Goal: Navigation & Orientation: Understand site structure

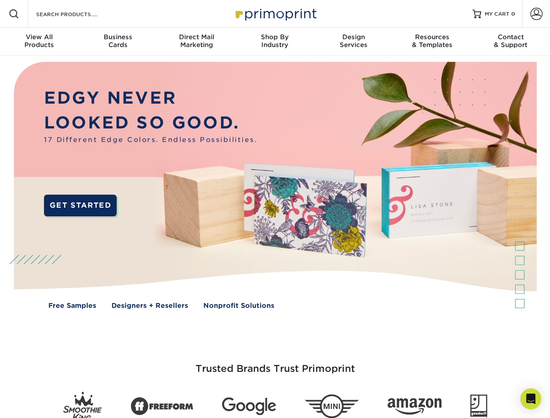
click at [275, 209] on img at bounding box center [275, 192] width 544 height 272
click at [14, 14] on span at bounding box center [14, 14] width 10 height 10
click at [536, 14] on span at bounding box center [536, 14] width 12 height 12
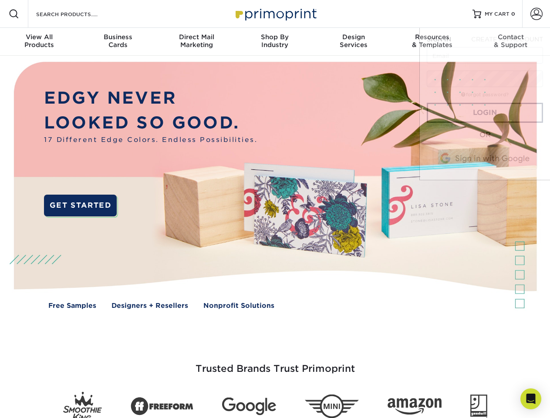
click at [39, 42] on div "View All Products" at bounding box center [39, 41] width 78 height 16
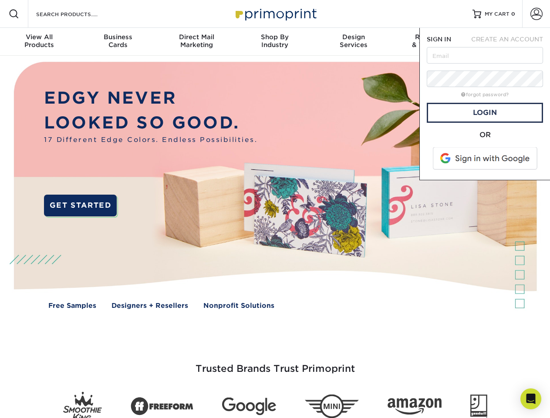
click at [118, 42] on div "Business Cards" at bounding box center [117, 41] width 78 height 16
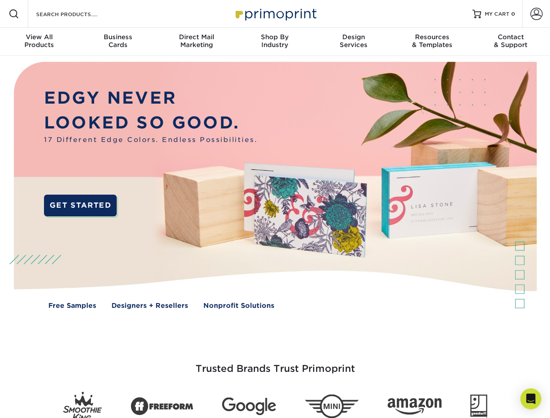
click at [196, 42] on div "Direct Mail Marketing" at bounding box center [196, 41] width 78 height 16
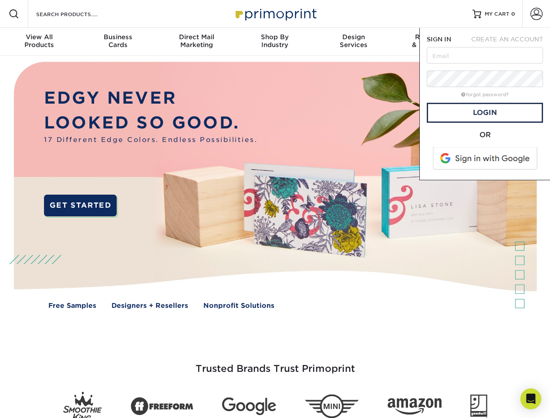
click at [275, 42] on div "Shop By Industry" at bounding box center [275, 41] width 78 height 16
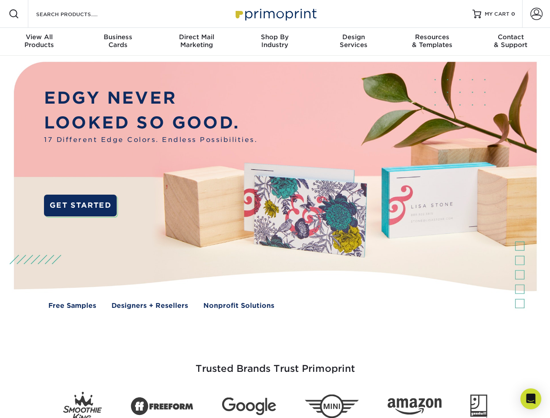
click at [354, 42] on div "Design Services" at bounding box center [353, 41] width 78 height 16
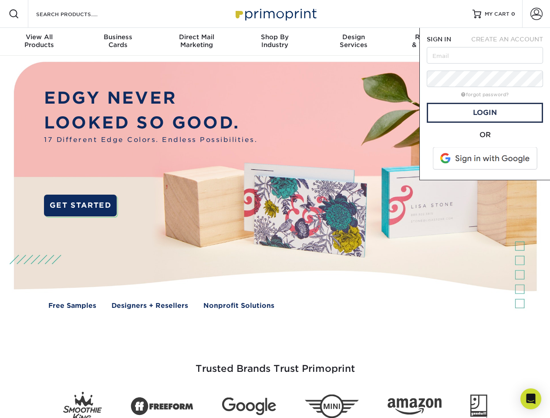
click at [432, 42] on span "SIGN IN" at bounding box center [439, 39] width 24 height 7
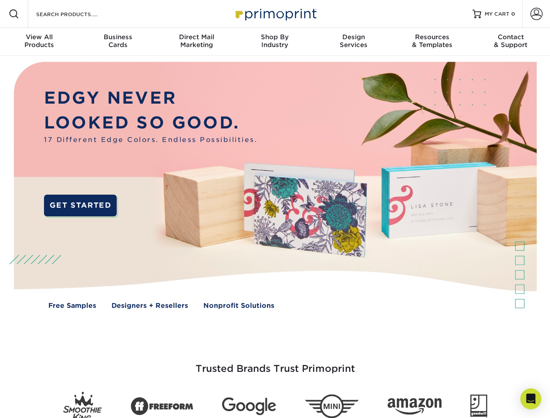
click at [511, 42] on div "Contact & Support" at bounding box center [511, 41] width 78 height 16
